Goal: Task Accomplishment & Management: Manage account settings

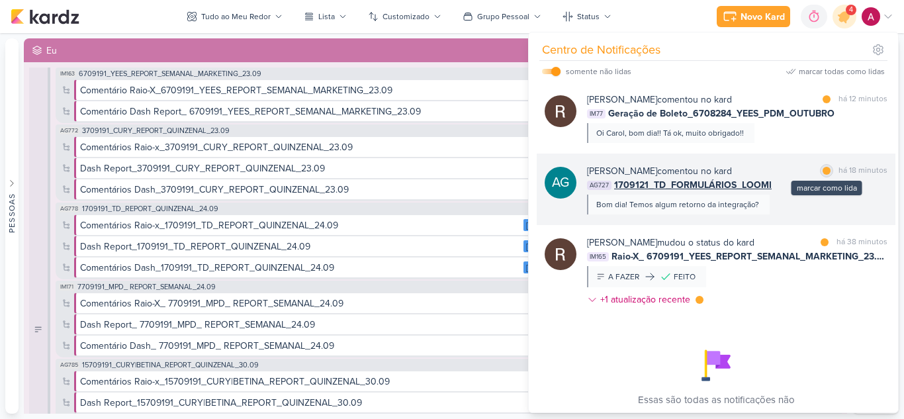
click at [823, 173] on div at bounding box center [827, 171] width 8 height 8
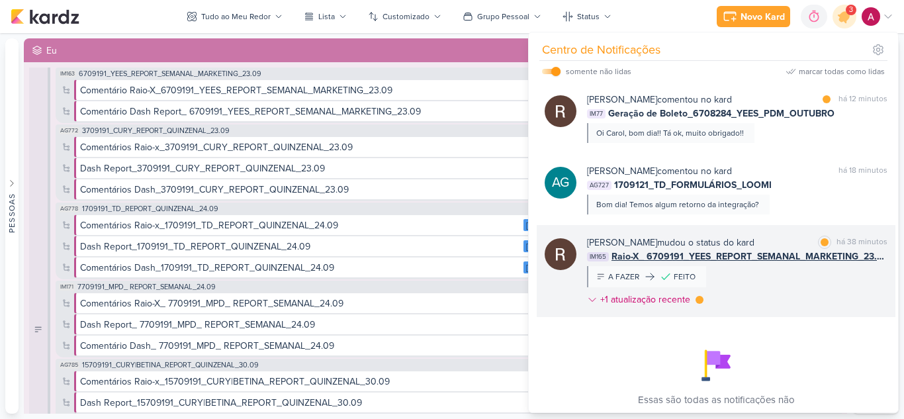
click at [774, 283] on div "[PERSON_NAME] mudou o status do kard marcar como lida há 38 minutos IM165 Raio-…" at bounding box center [737, 274] width 301 height 76
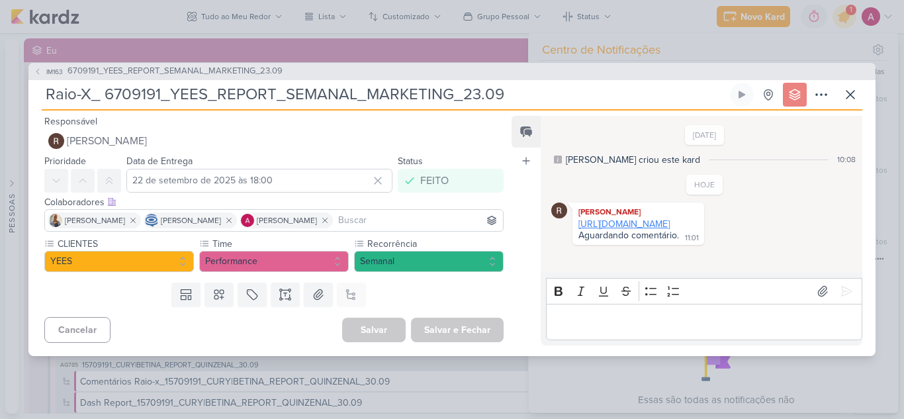
click at [624, 230] on link "[URL][DOMAIN_NAME]" at bounding box center [624, 224] width 91 height 11
click at [55, 73] on span "IM163" at bounding box center [54, 72] width 21 height 10
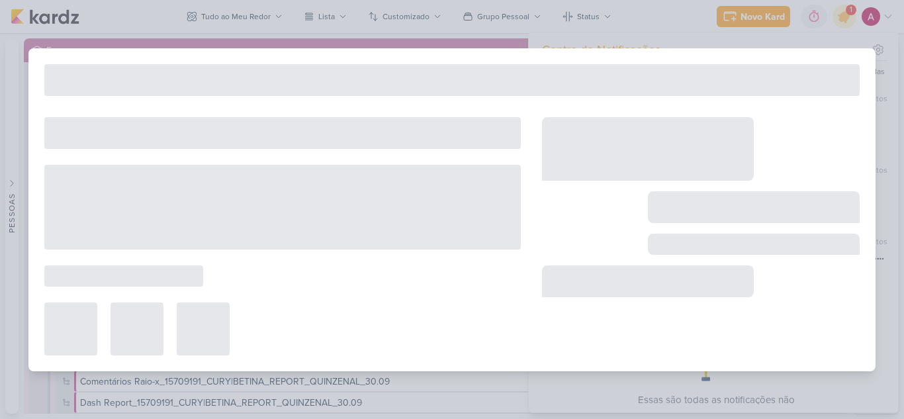
type input "6709191_YEES_REPORT_SEMANAL_MARKETING_23.09"
type input "23 de setembro de 2025 às 18:00"
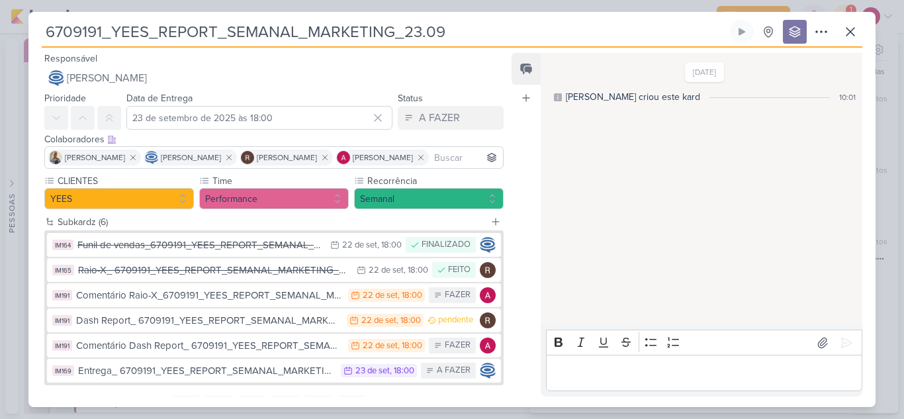
scroll to position [62, 0]
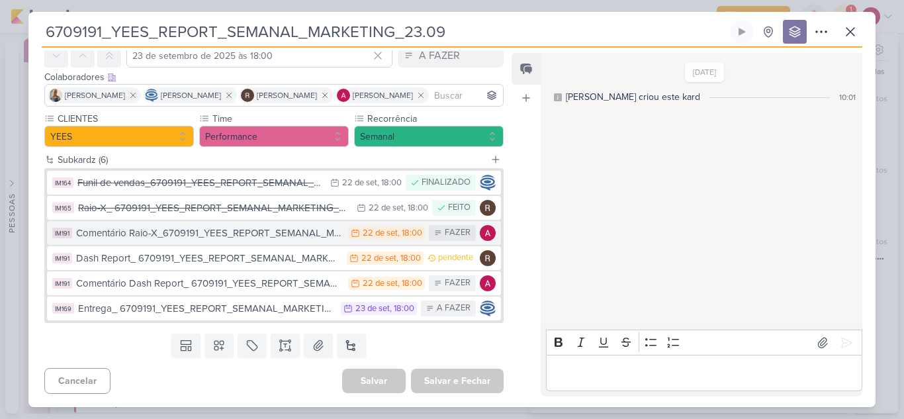
click at [243, 237] on div "Comentário Raio-X_6709191_YEES_REPORT_SEMANAL_MARKETING_23.09" at bounding box center [209, 233] width 266 height 15
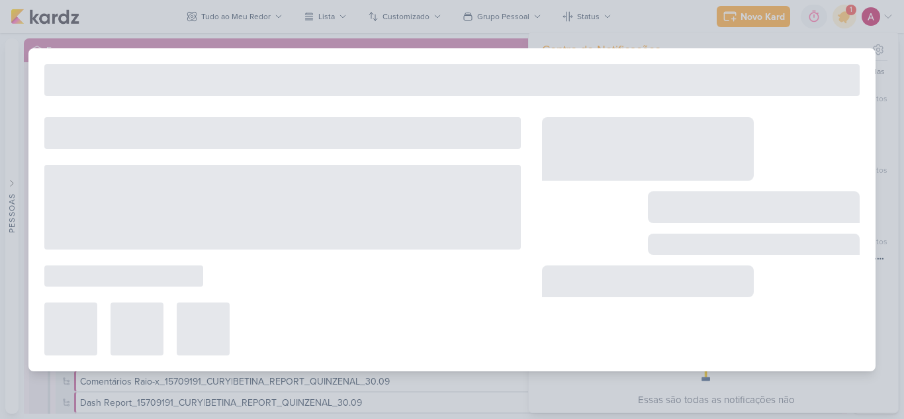
type input "Comentário Raio-X_6709191_YEES_REPORT_SEMANAL_MARKETING_23.09"
type input "22 de setembro de 2025 às 18:00"
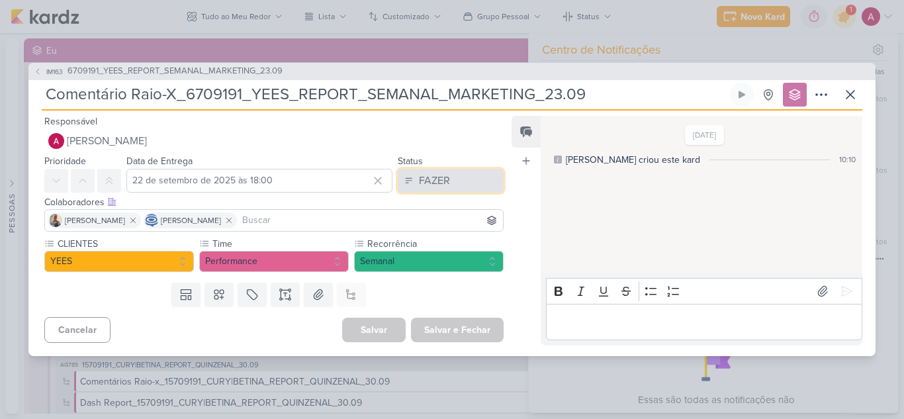
click at [425, 182] on div "FAZER" at bounding box center [434, 181] width 31 height 16
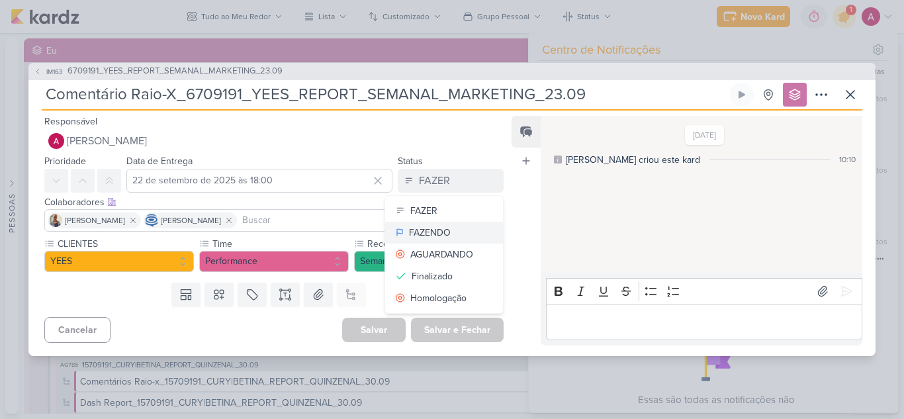
click at [424, 234] on div "FAZENDO" at bounding box center [430, 233] width 42 height 14
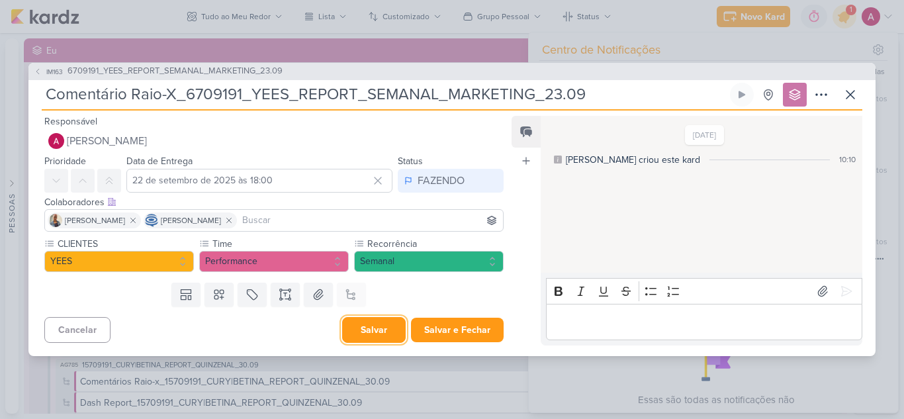
click at [366, 324] on button "Salvar" at bounding box center [374, 330] width 64 height 26
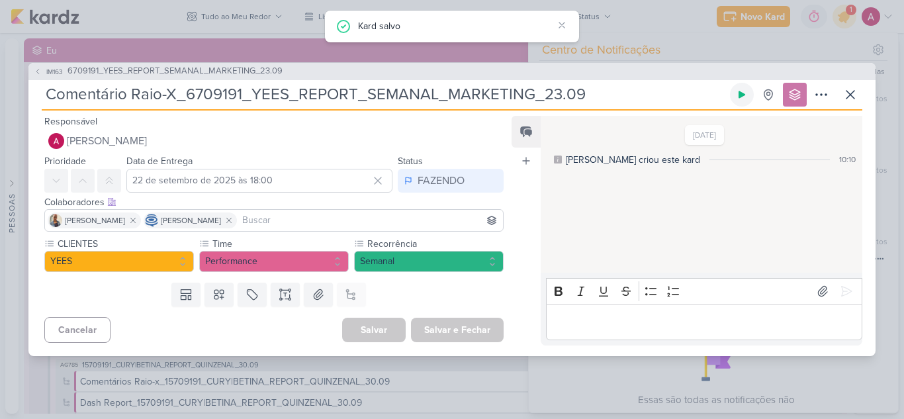
click at [752, 98] on button at bounding box center [742, 95] width 24 height 24
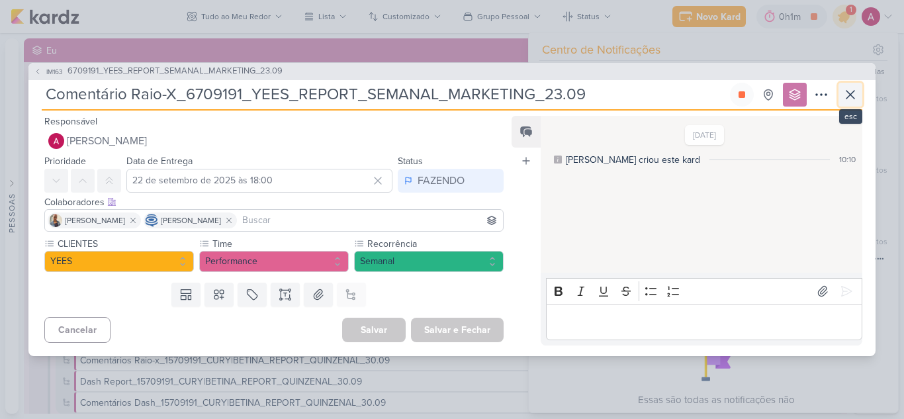
click at [857, 89] on icon at bounding box center [851, 95] width 16 height 16
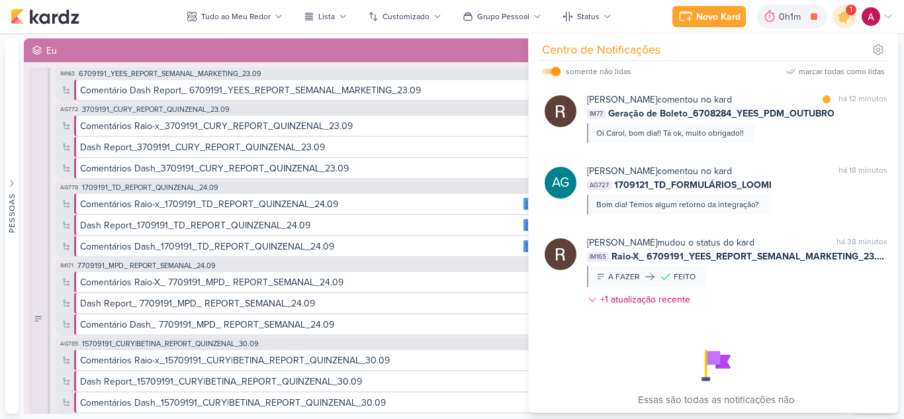
click at [887, 18] on icon at bounding box center [888, 16] width 11 height 11
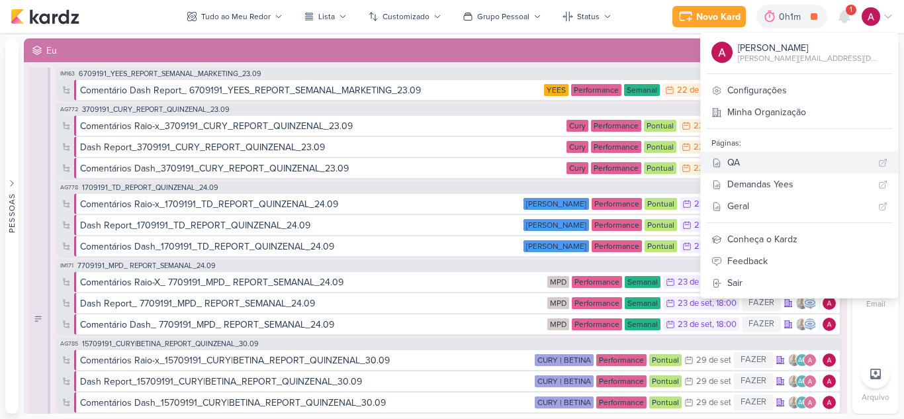
click at [787, 156] on div "QA" at bounding box center [801, 163] width 146 height 14
click at [844, 17] on icon at bounding box center [845, 17] width 11 height 12
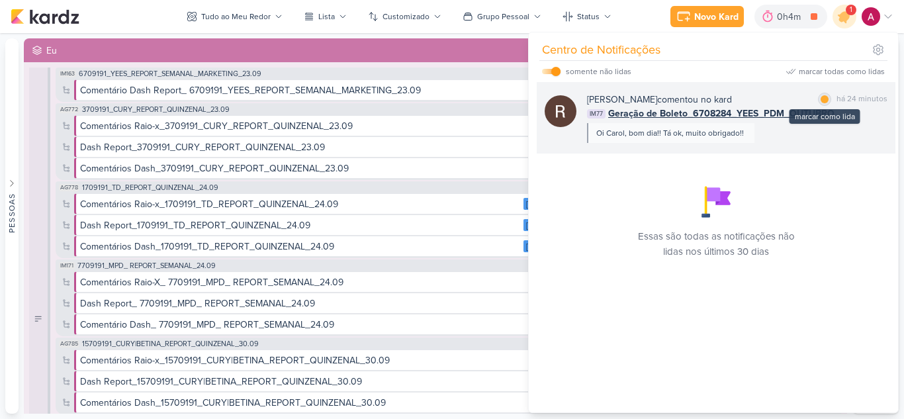
click at [825, 94] on div "marcar como lida" at bounding box center [824, 99] width 13 height 13
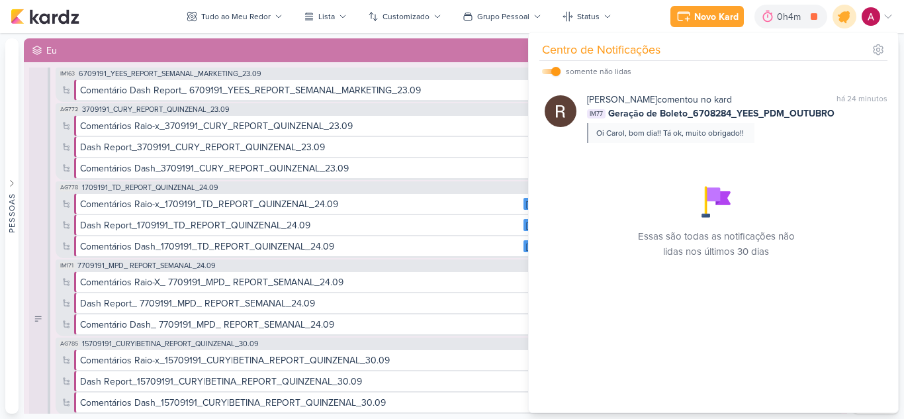
click at [851, 25] on div at bounding box center [845, 17] width 34 height 34
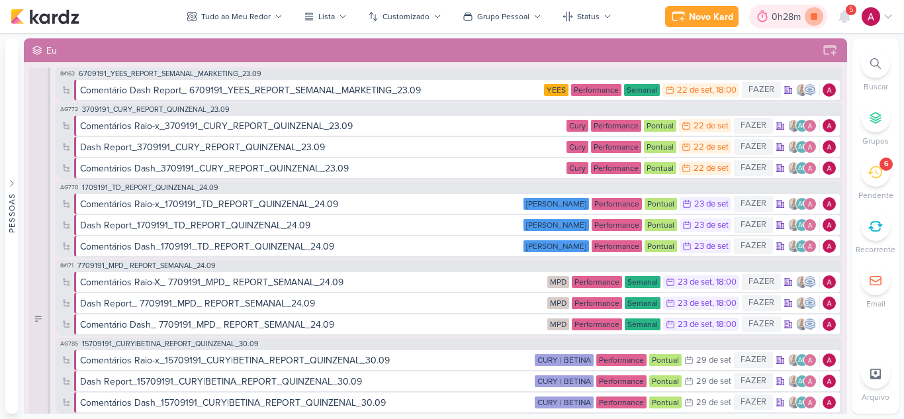
click at [808, 15] on icon at bounding box center [814, 16] width 19 height 19
click at [849, 17] on icon at bounding box center [845, 17] width 11 height 12
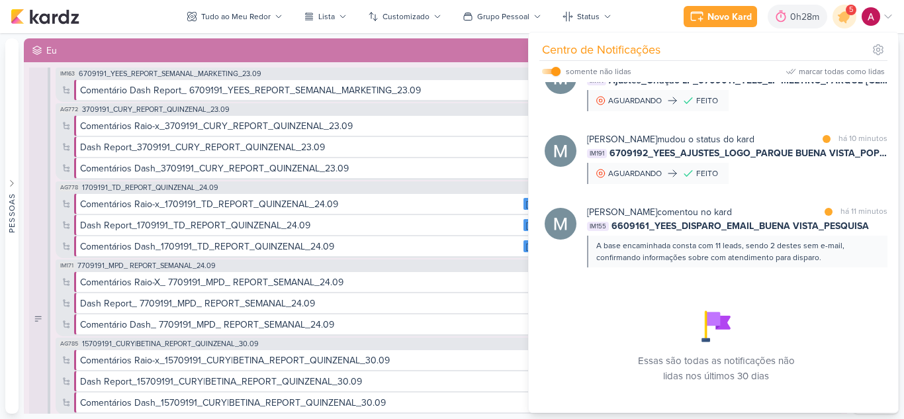
scroll to position [132, 0]
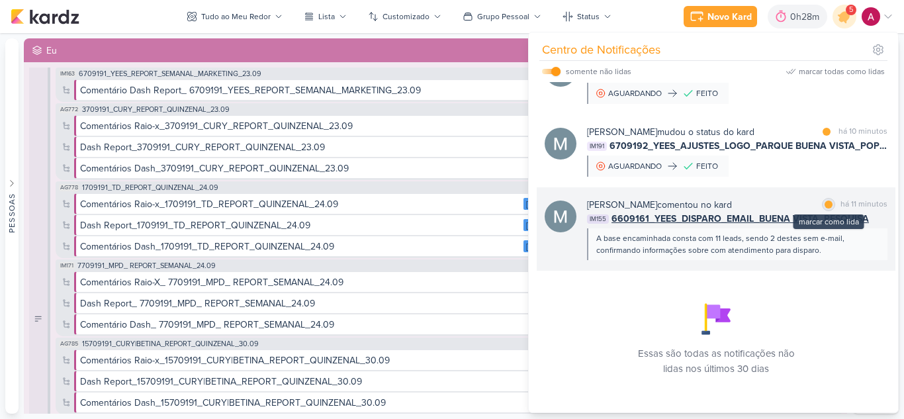
click at [828, 206] on div at bounding box center [829, 205] width 8 height 8
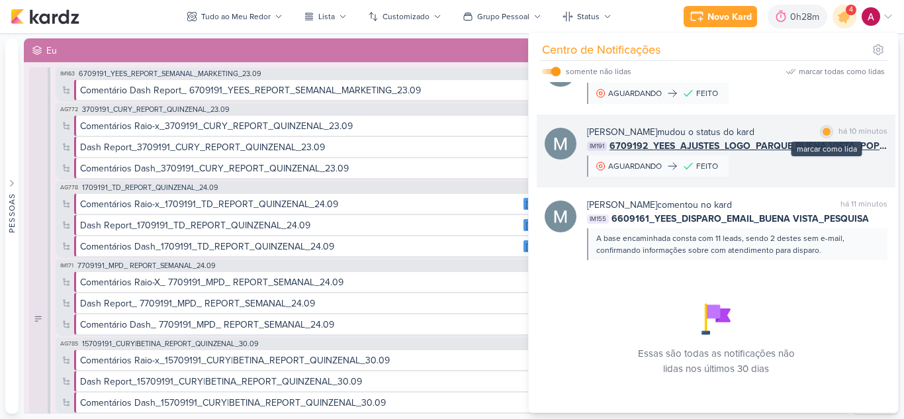
click at [820, 134] on div "marcar como lida" at bounding box center [826, 131] width 13 height 13
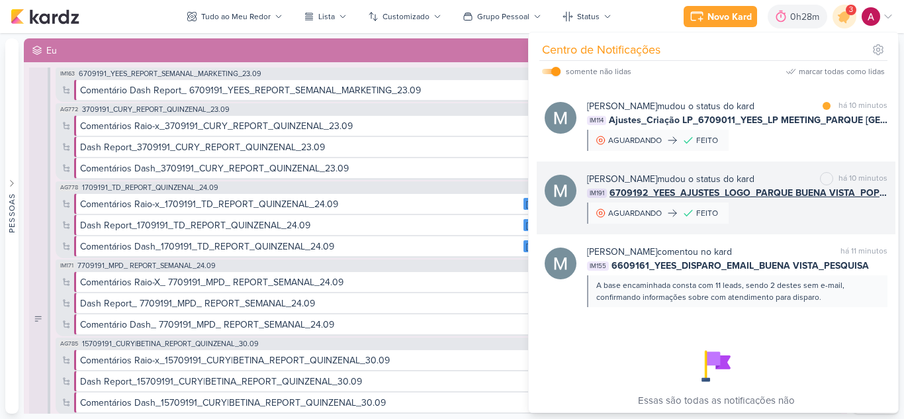
scroll to position [66, 0]
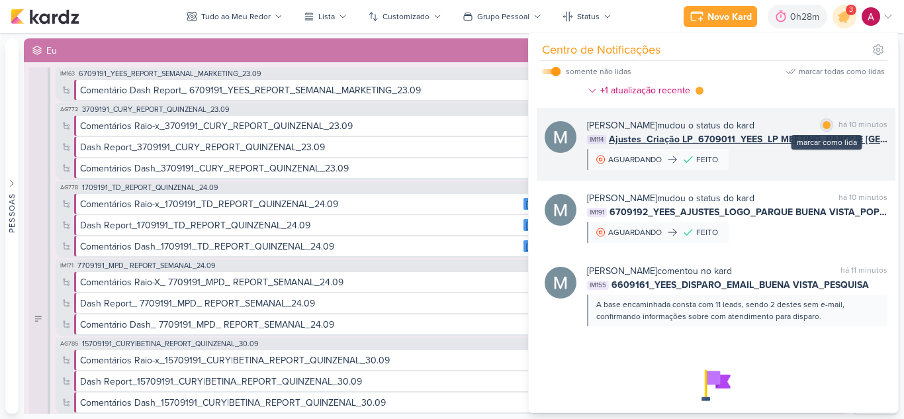
click at [823, 124] on div at bounding box center [827, 125] width 8 height 8
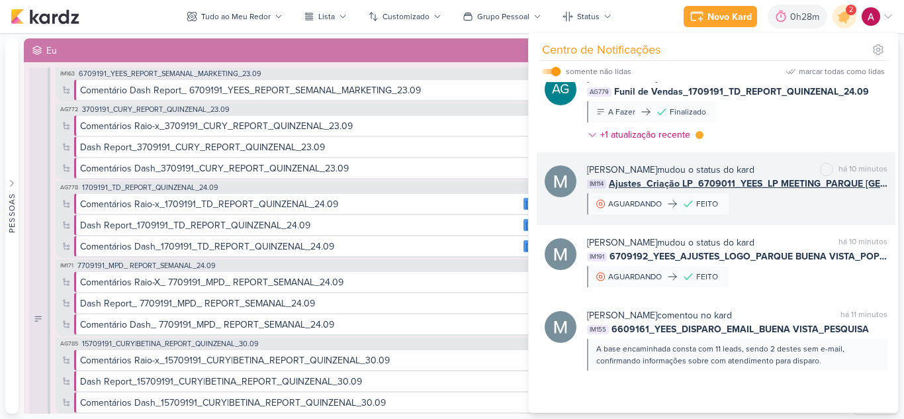
scroll to position [0, 0]
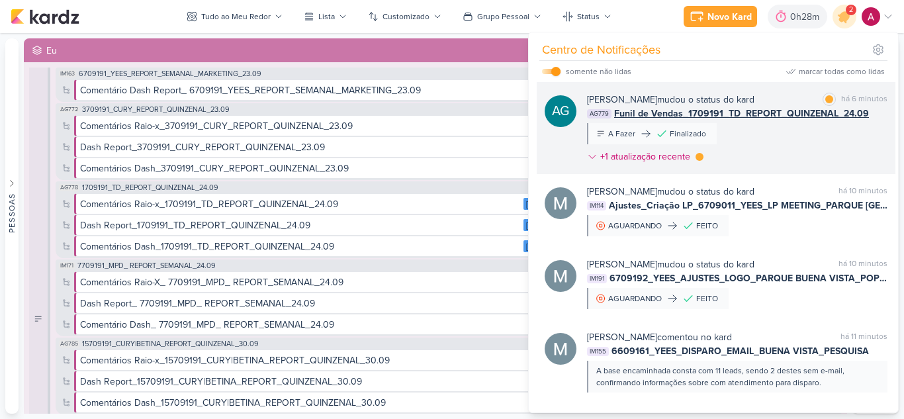
click at [770, 154] on div "[PERSON_NAME] mudou o status do kard marcar como lida há 6 minutos AG779 Funil …" at bounding box center [737, 131] width 301 height 76
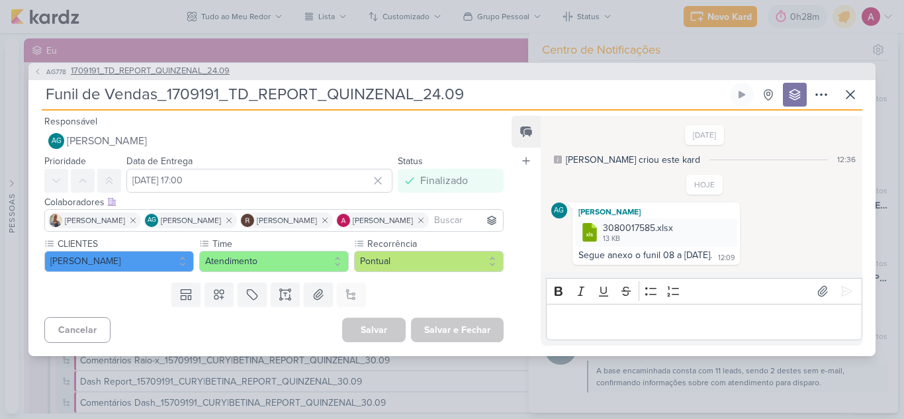
click at [48, 68] on span "AG778" at bounding box center [56, 72] width 24 height 10
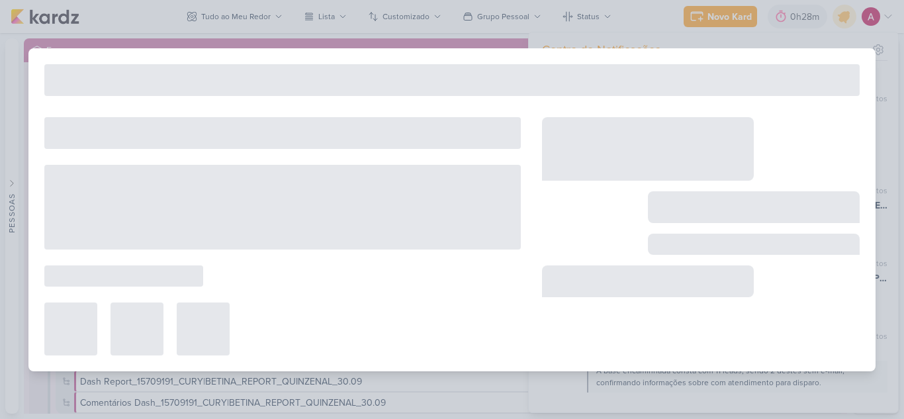
type input "1709191_TD_REPORT_QUINZENAL_24.09"
type input "[DATE] 17:00"
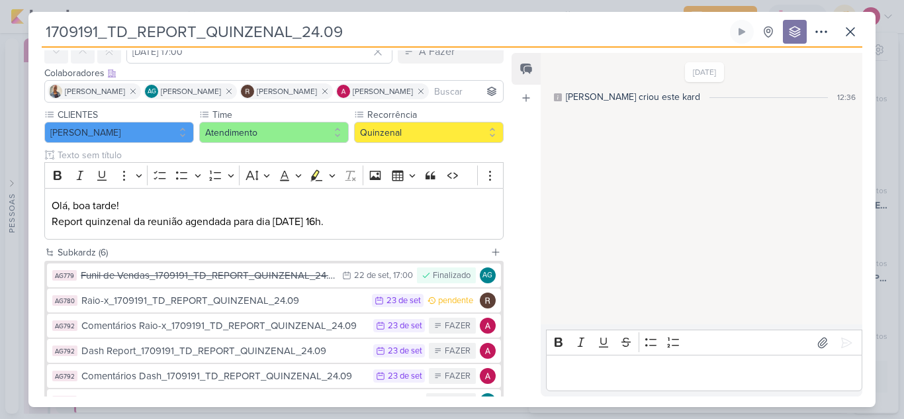
scroll to position [132, 0]
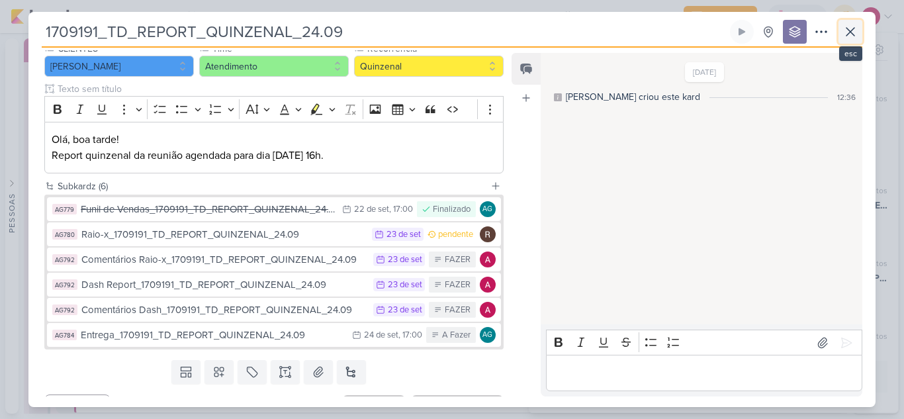
click at [855, 37] on icon at bounding box center [851, 32] width 16 height 16
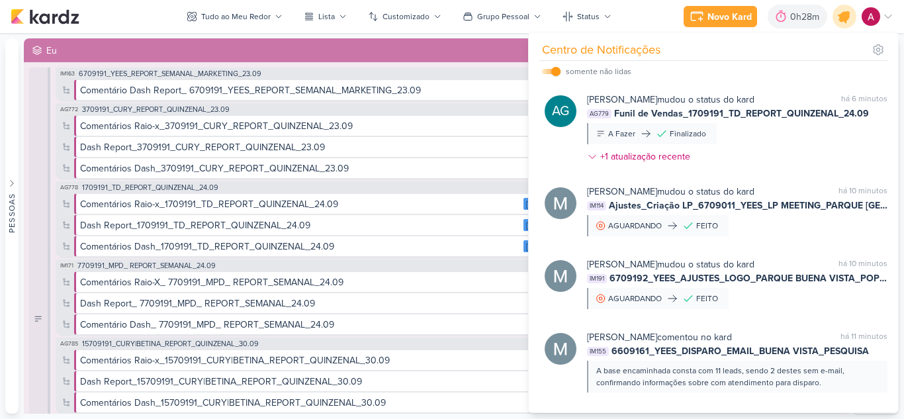
click at [852, 22] on div at bounding box center [845, 17] width 34 height 34
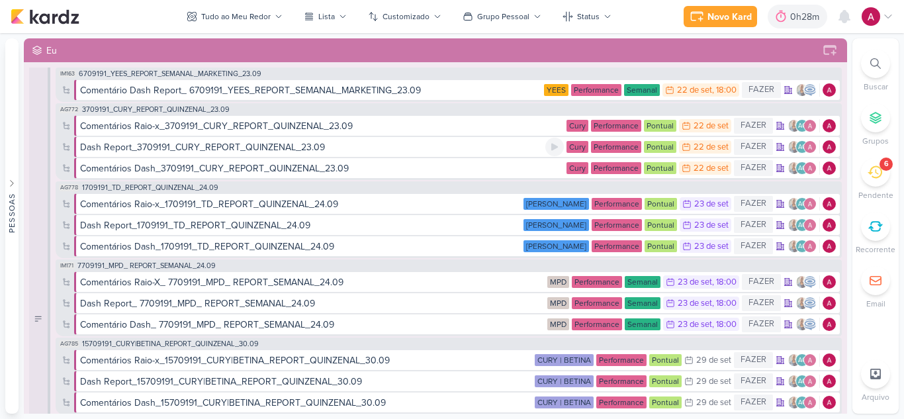
click at [505, 145] on div "Dash Report_3709191_CURY_REPORT_QUINZENAL_23.09" at bounding box center [312, 147] width 465 height 14
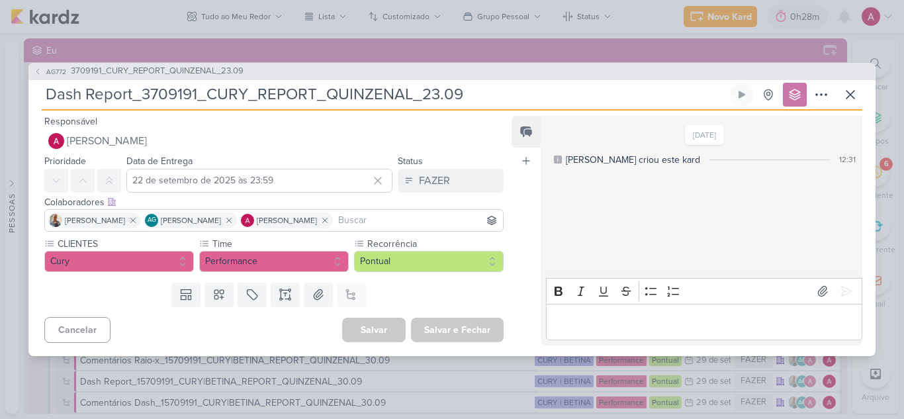
click at [299, 39] on div "AG772 3709191_CURY_REPORT_QUINZENAL_23.09 Dash Report_3709191_CURY_REPORT_QUINZ…" at bounding box center [452, 209] width 904 height 419
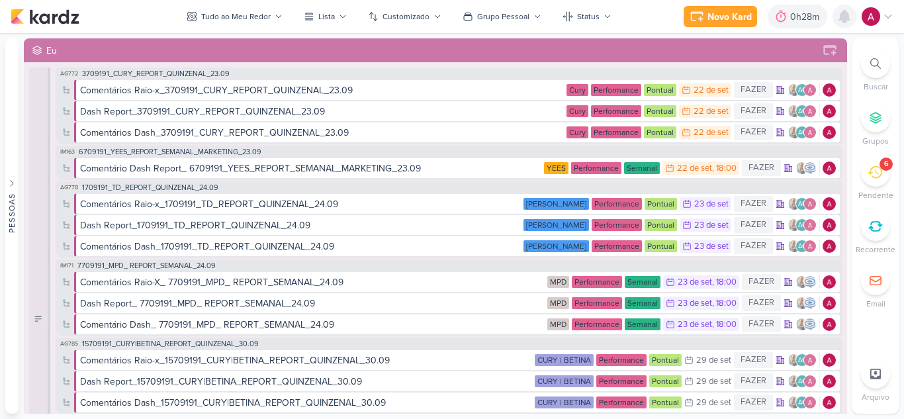
click at [849, 23] on icon at bounding box center [845, 17] width 16 height 16
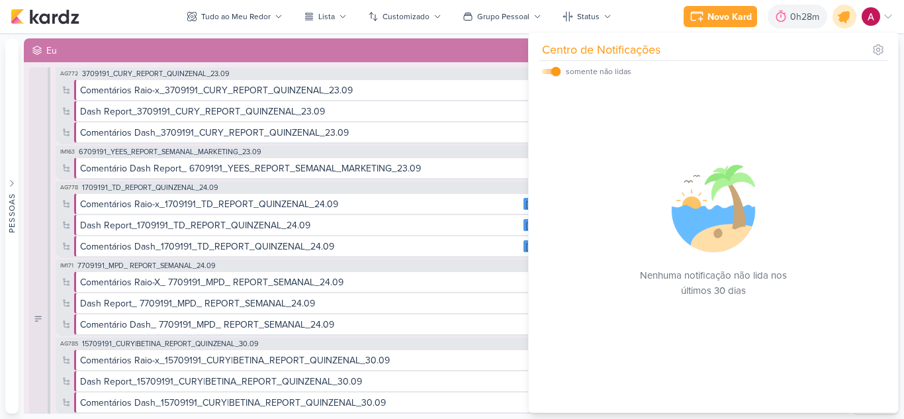
click at [849, 23] on icon at bounding box center [845, 16] width 23 height 23
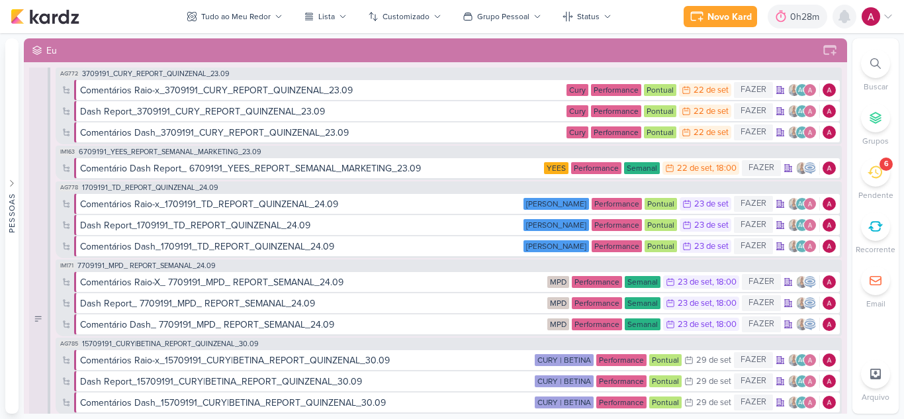
click at [851, 14] on icon at bounding box center [845, 17] width 16 height 16
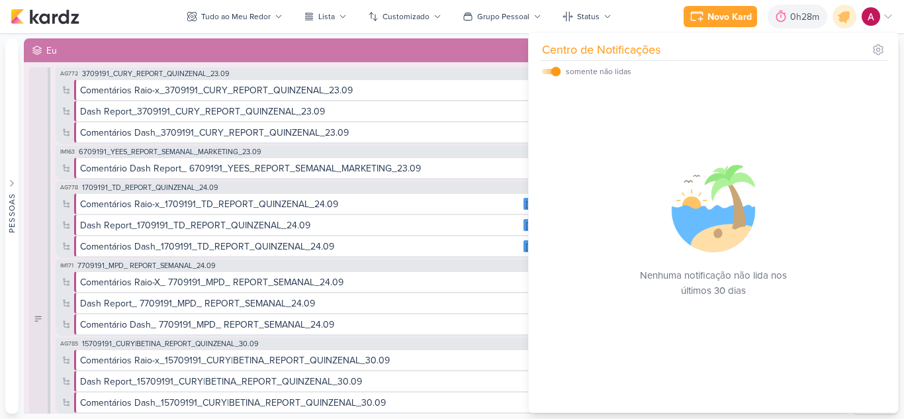
click at [552, 66] on div "somente não lidas" at bounding box center [586, 72] width 89 height 16
click at [559, 73] on input "checkbox" at bounding box center [556, 71] width 9 height 9
checkbox input "false"
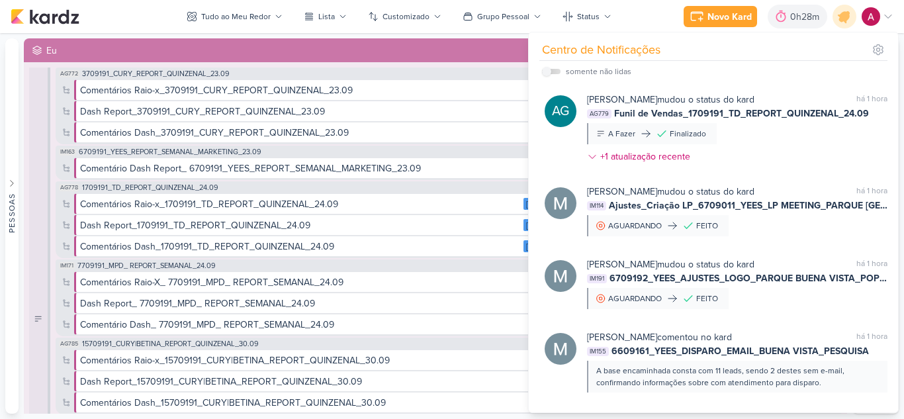
click at [139, 29] on div "Novo Kard Ctrl + k 0h28m Sessão desligada... Hoje 0h28m Semana 0h28m Mês 0h28m" at bounding box center [452, 16] width 883 height 33
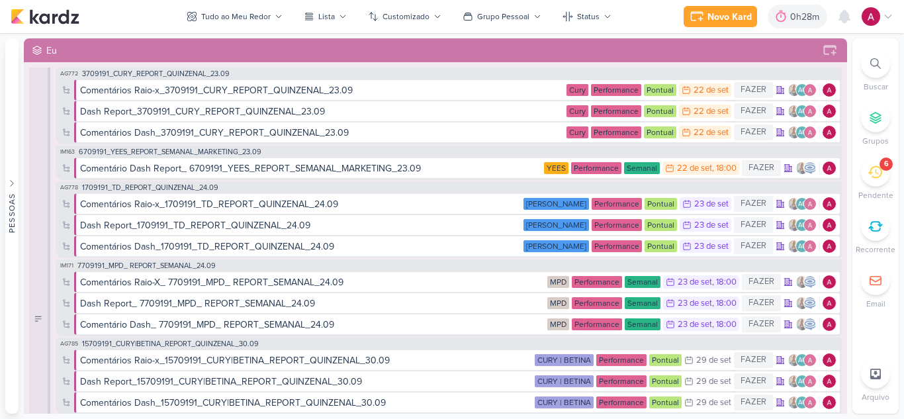
click at [232, 28] on div "Novo Kard Ctrl + k 0h28m Sessão desligada... Hoje 0h28m Semana 0h28m Mês 0h28m" at bounding box center [452, 16] width 883 height 33
click at [238, 19] on div "Tudo ao Meu Redor" at bounding box center [236, 17] width 70 height 12
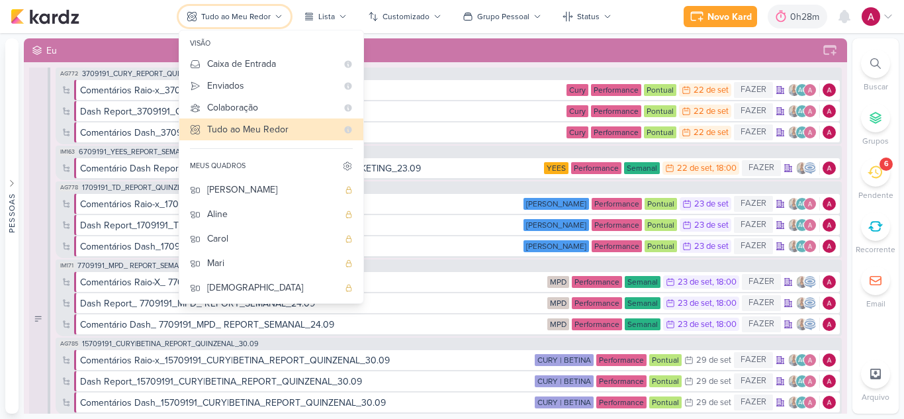
scroll to position [99, 0]
click at [244, 194] on div "[PERSON_NAME]" at bounding box center [272, 189] width 131 height 14
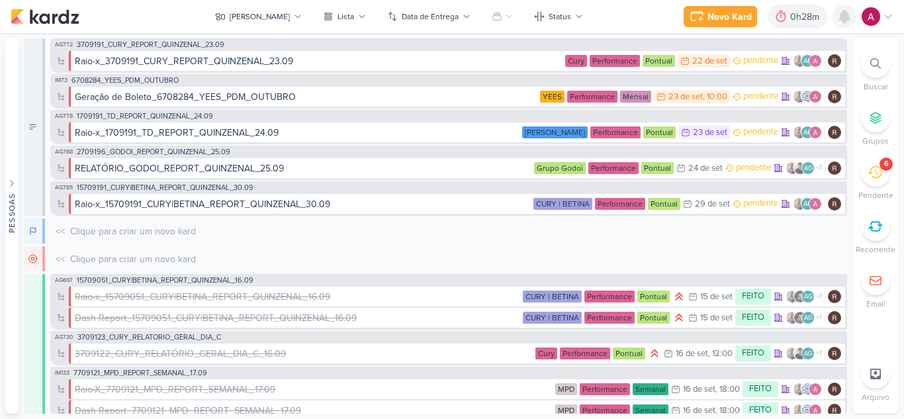
click at [840, 17] on icon at bounding box center [845, 17] width 11 height 12
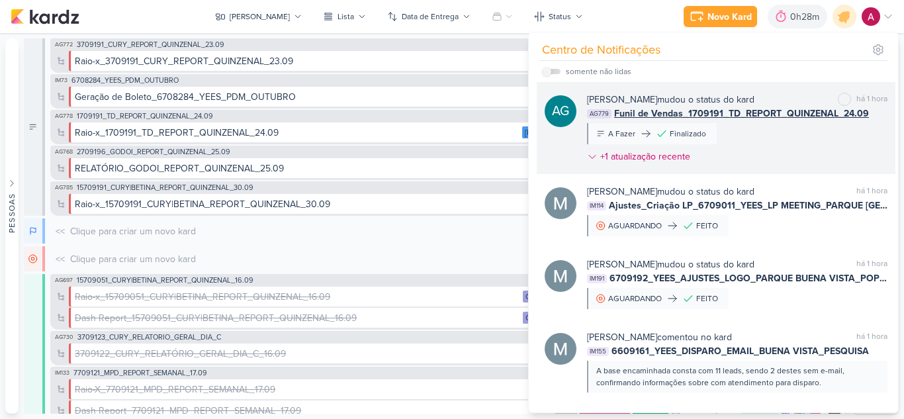
click at [763, 150] on div "[PERSON_NAME] mudou o status do kard marcar como não lida há 1 hora AG779 Funil…" at bounding box center [737, 131] width 301 height 76
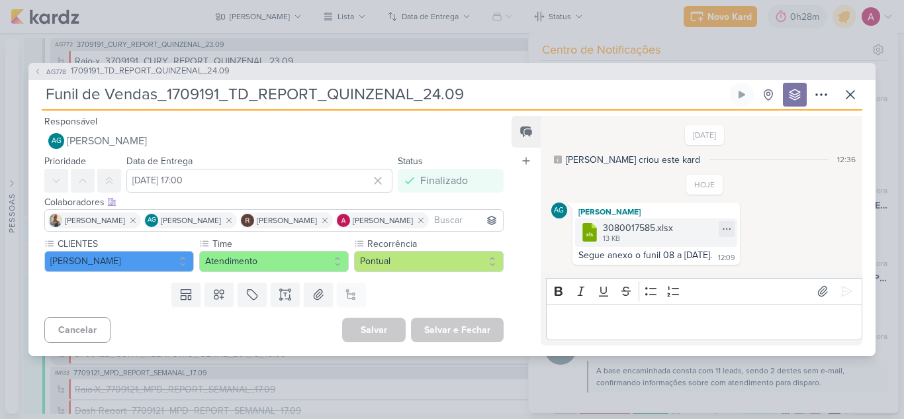
click at [626, 232] on div "3080017585.xlsx" at bounding box center [638, 228] width 70 height 14
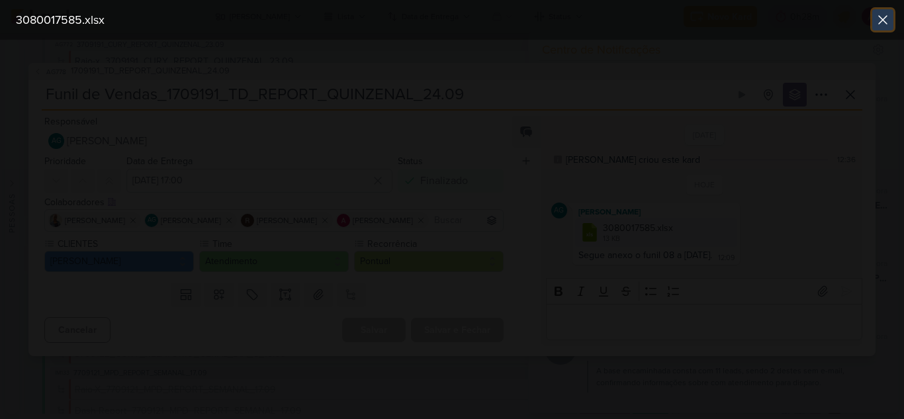
click at [883, 16] on icon at bounding box center [883, 20] width 16 height 16
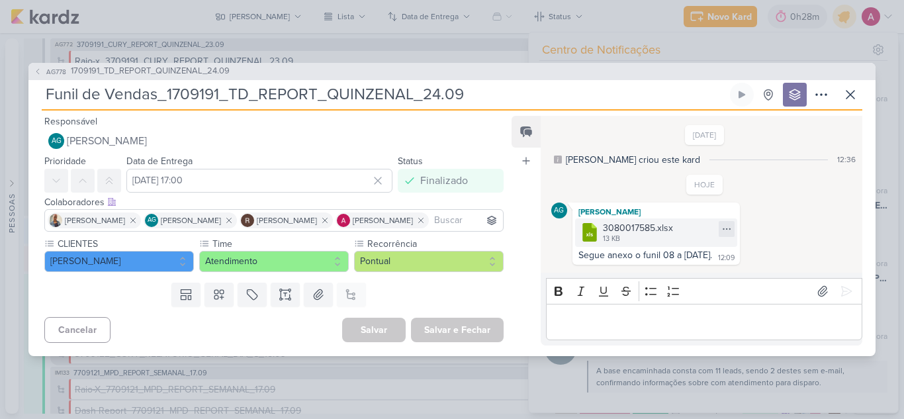
click at [722, 228] on icon at bounding box center [727, 229] width 11 height 11
click at [664, 279] on div "Baixar" at bounding box center [658, 273] width 25 height 14
click at [852, 99] on icon at bounding box center [851, 95] width 16 height 16
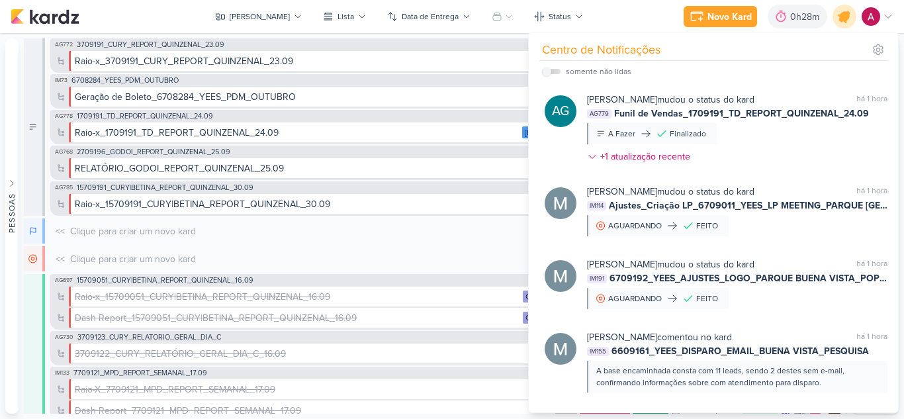
click at [846, 13] on icon at bounding box center [845, 17] width 16 height 16
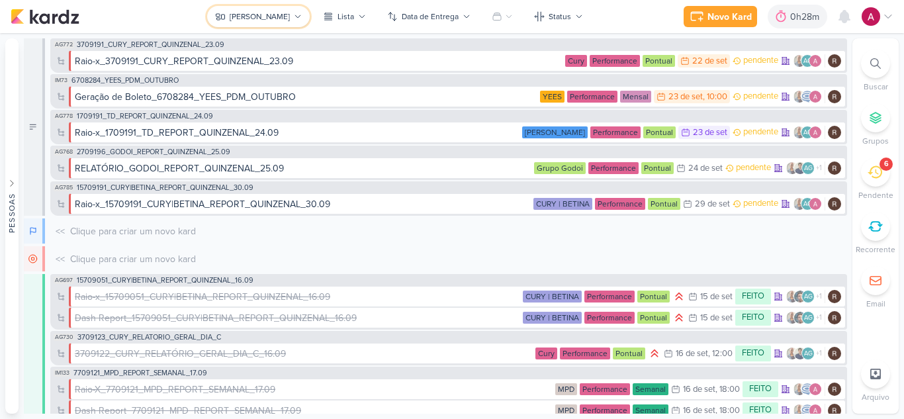
click at [294, 15] on icon at bounding box center [298, 17] width 8 height 8
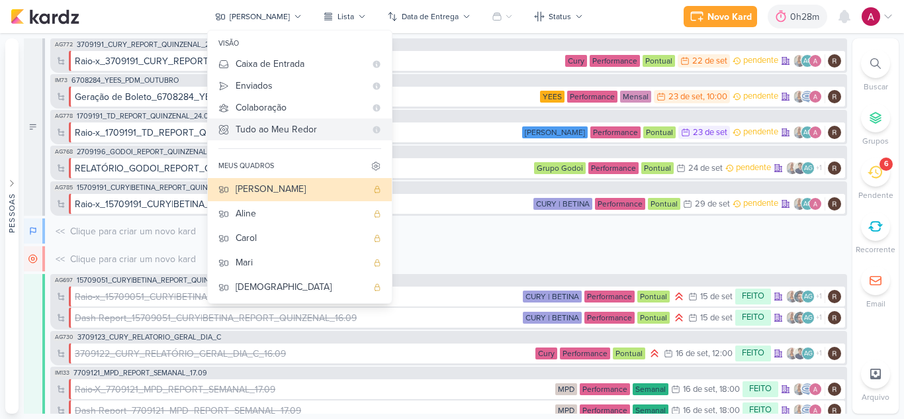
click at [300, 132] on div "Tudo ao Meu Redor" at bounding box center [301, 129] width 130 height 14
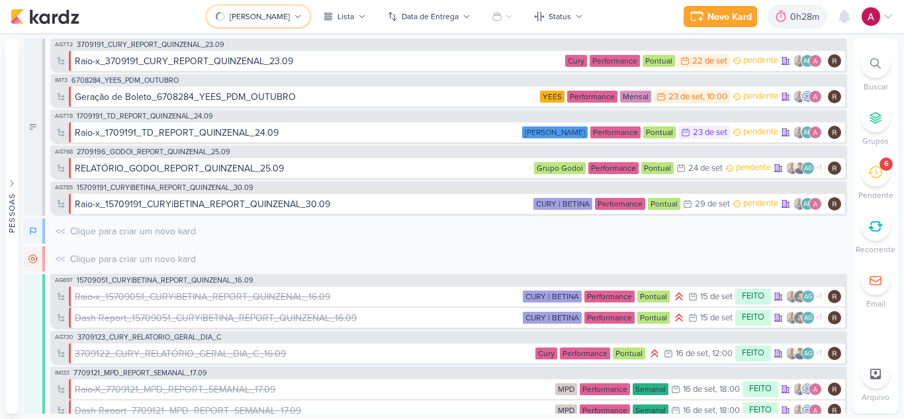
click at [262, 14] on div "[PERSON_NAME]" at bounding box center [260, 17] width 60 height 12
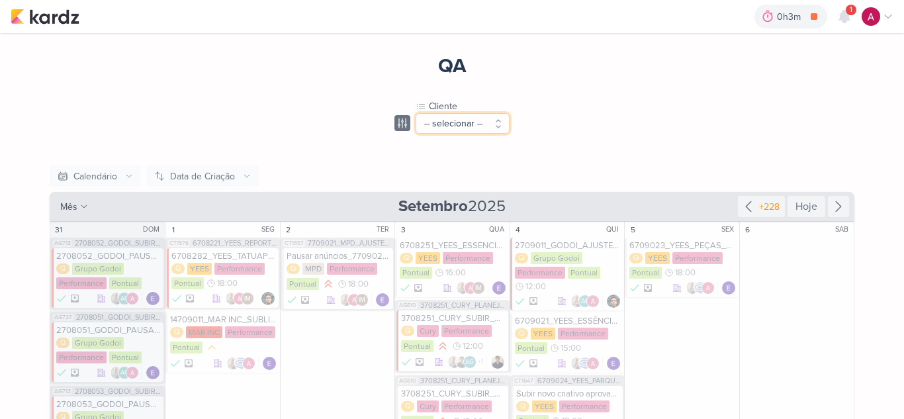
click at [474, 126] on button "-- selecionar --" at bounding box center [463, 123] width 94 height 21
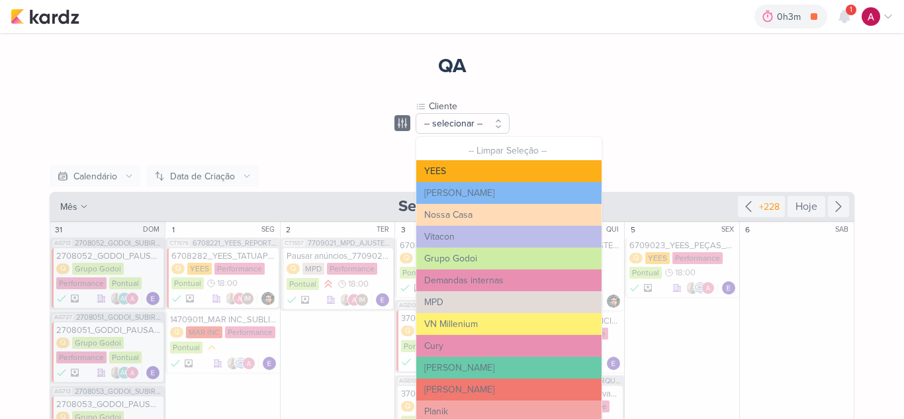
click at [473, 169] on button "YEES" at bounding box center [508, 171] width 185 height 22
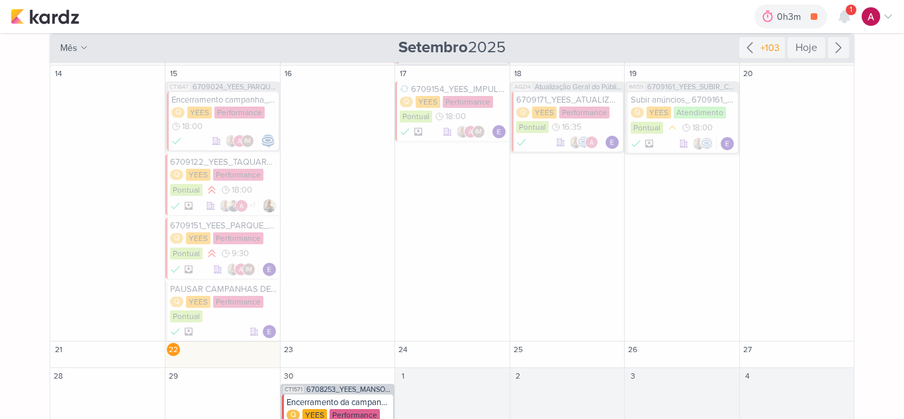
scroll to position [448, 0]
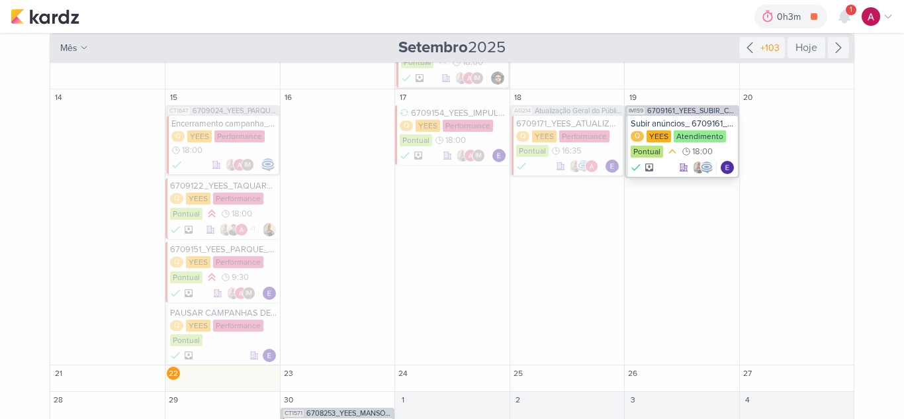
click at [664, 122] on div "Subir anúncios_ 6709161_YEES_SUBIR_CRIATIVO_JAU 1894" at bounding box center [683, 124] width 104 height 11
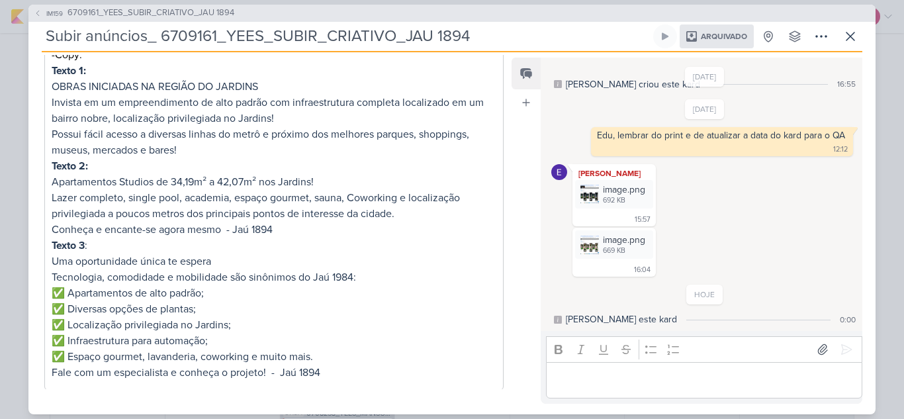
scroll to position [373, 0]
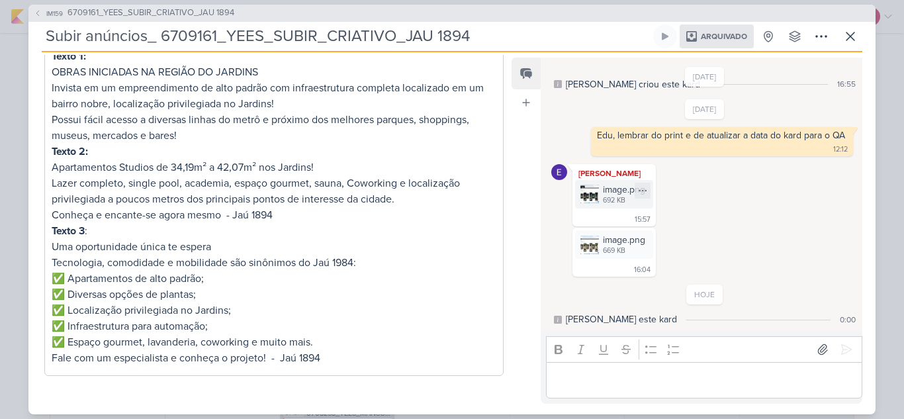
click at [595, 195] on img at bounding box center [590, 194] width 19 height 19
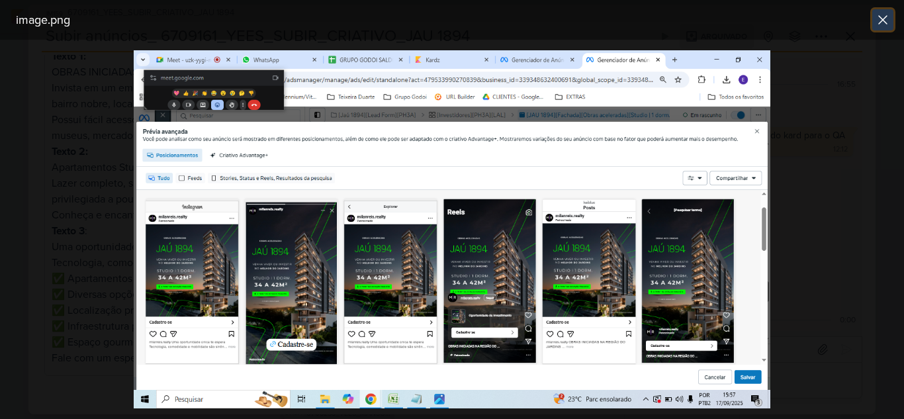
click at [879, 13] on icon at bounding box center [883, 20] width 16 height 16
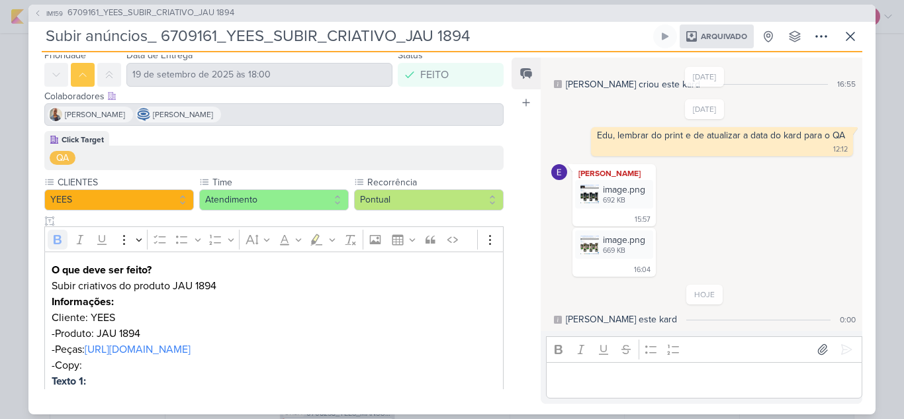
scroll to position [0, 0]
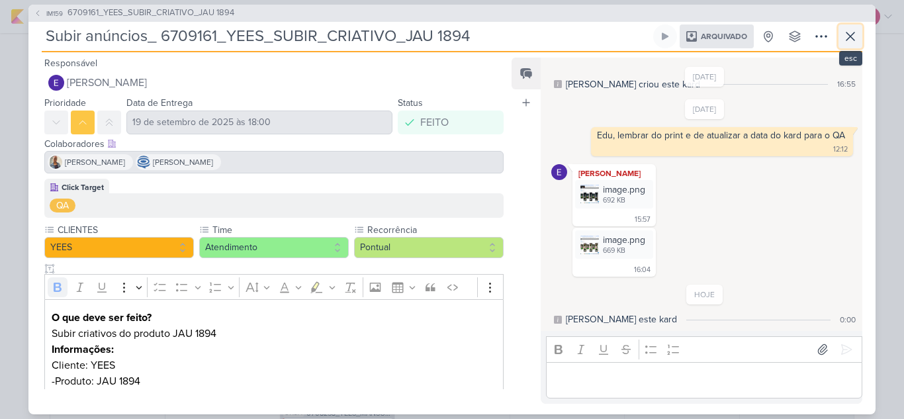
click at [846, 31] on icon at bounding box center [851, 36] width 16 height 16
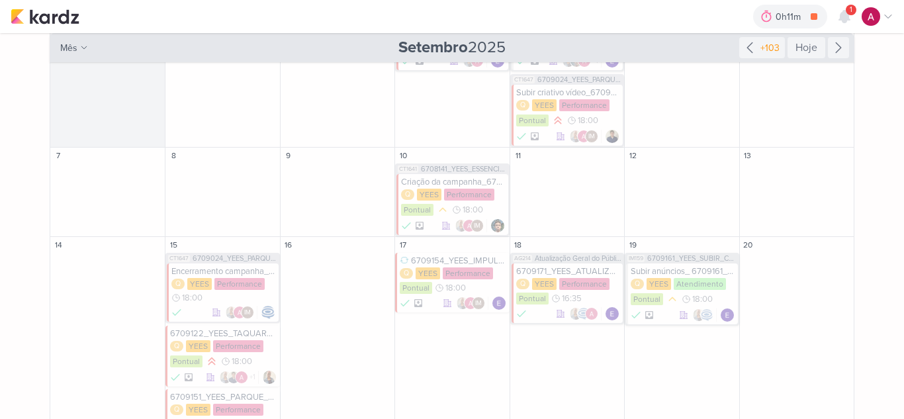
scroll to position [381, 0]
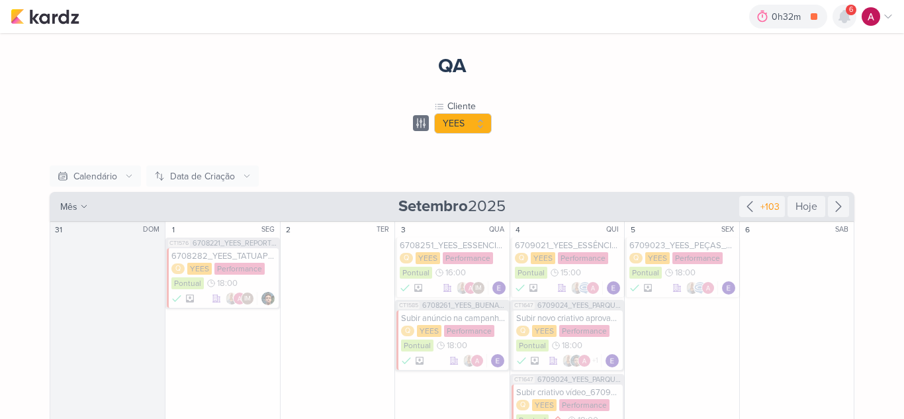
scroll to position [381, 0]
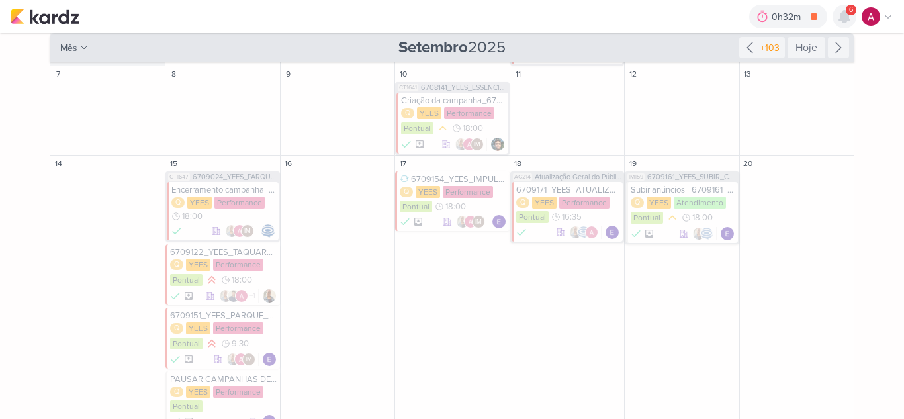
click at [845, 19] on icon at bounding box center [845, 17] width 11 height 12
